Goal: Find specific page/section: Find specific page/section

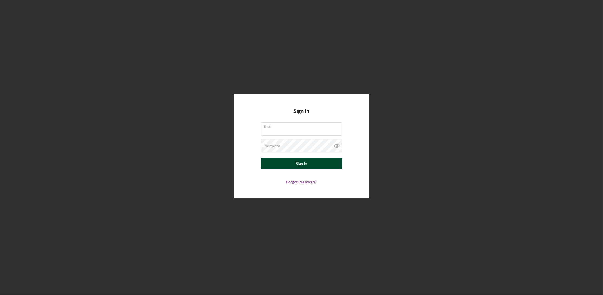
type input "[EMAIL_ADDRESS][DOMAIN_NAME]"
click at [295, 162] on button "Sign In" at bounding box center [301, 163] width 81 height 11
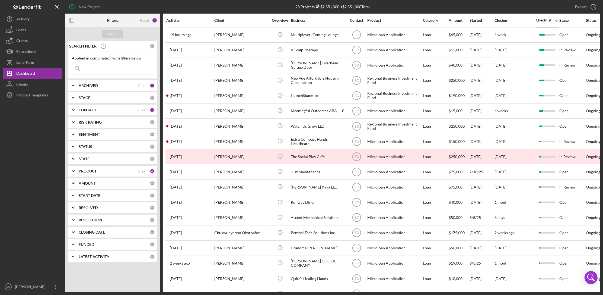
click at [107, 69] on input at bounding box center [112, 68] width 81 height 11
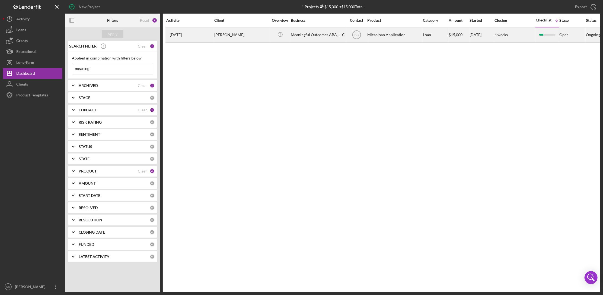
type input "meaning"
click at [253, 36] on div "[PERSON_NAME]" at bounding box center [241, 35] width 54 height 14
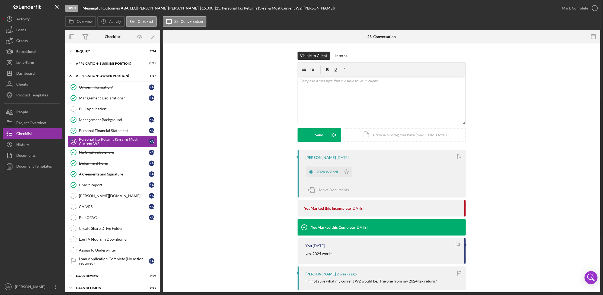
click at [96, 145] on div "Personal Tax Returns (3yrs) & Most Current W2" at bounding box center [114, 141] width 70 height 9
click at [315, 172] on icon "button" at bounding box center [311, 171] width 11 height 11
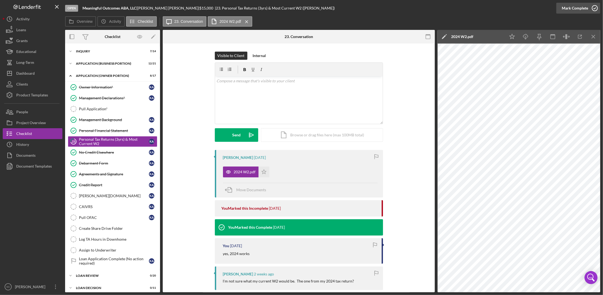
click at [589, 9] on icon "button" at bounding box center [595, 8] width 14 height 14
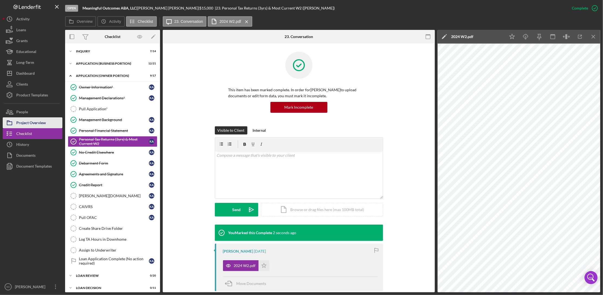
click at [24, 121] on div "Project Overview" at bounding box center [31, 123] width 30 height 12
